Goal: Navigation & Orientation: Find specific page/section

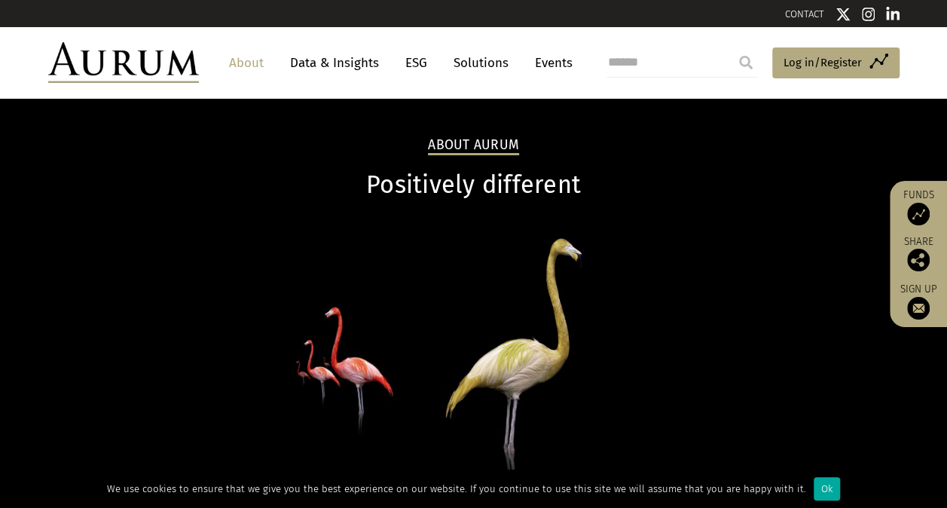
click at [241, 62] on link "About" at bounding box center [246, 63] width 50 height 28
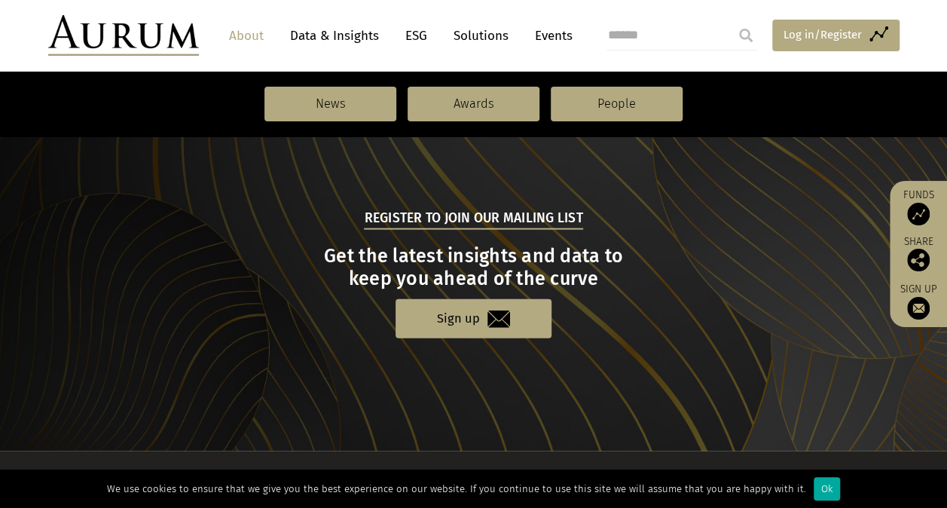
scroll to position [1739, 0]
